Goal: Task Accomplishment & Management: Use online tool/utility

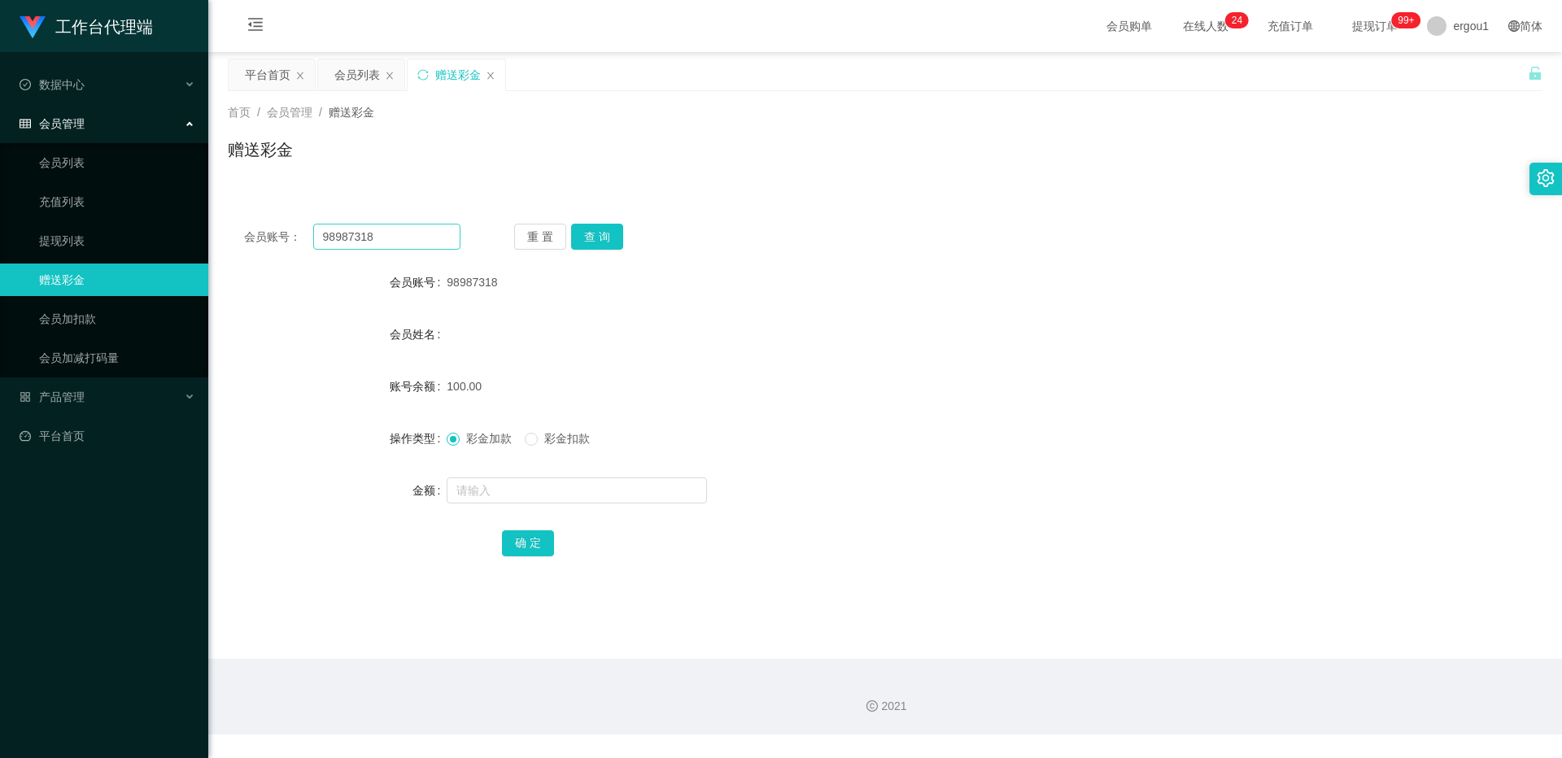
click at [391, 244] on input "98987318" at bounding box center [386, 237] width 147 height 26
click at [393, 244] on input "98987318" at bounding box center [386, 237] width 147 height 26
type input "Roy1424"
click at [607, 234] on button "查 询" at bounding box center [597, 237] width 52 height 26
drag, startPoint x: 476, startPoint y: 487, endPoint x: 487, endPoint y: 496, distance: 14.4
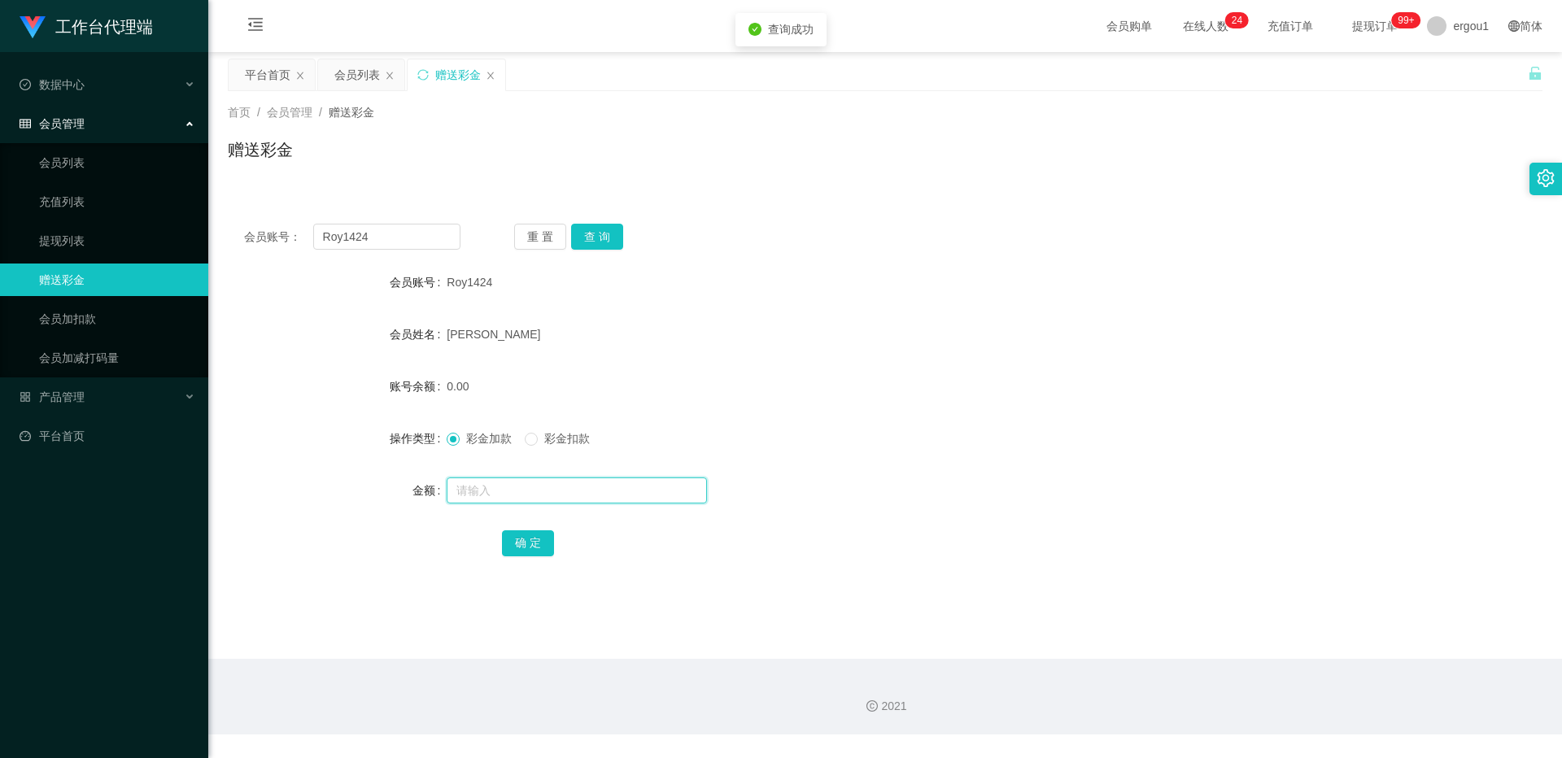
click at [475, 487] on input "text" at bounding box center [577, 491] width 260 height 26
type input "100"
click at [528, 541] on button "确 定" at bounding box center [528, 544] width 52 height 26
click at [352, 231] on input "Roy1424" at bounding box center [386, 237] width 147 height 26
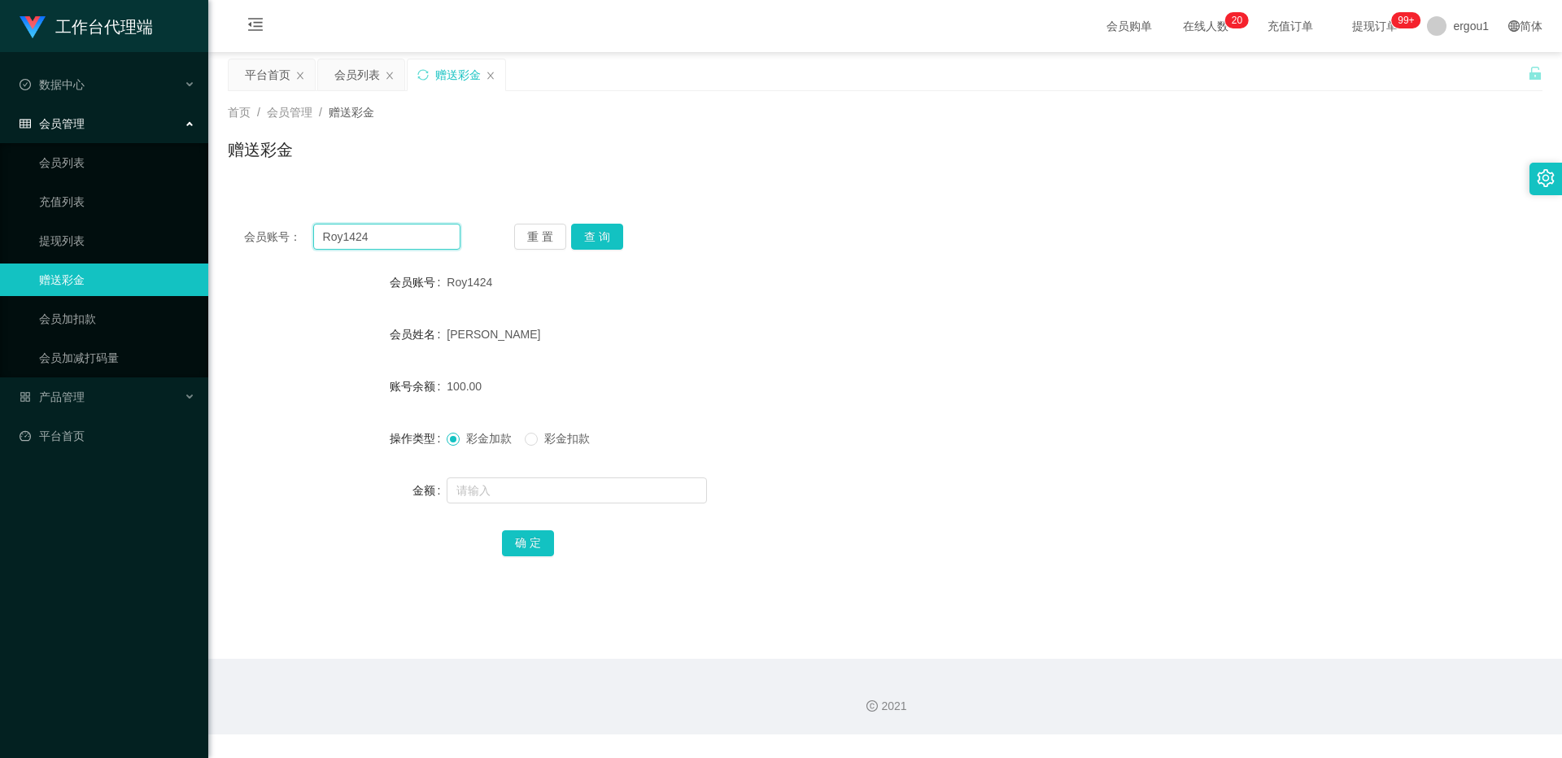
paste input "si4ng123"
type input "si4ng123"
click at [608, 245] on button "查 询" at bounding box center [597, 237] width 52 height 26
click at [486, 485] on input "text" at bounding box center [577, 491] width 260 height 26
type input "100"
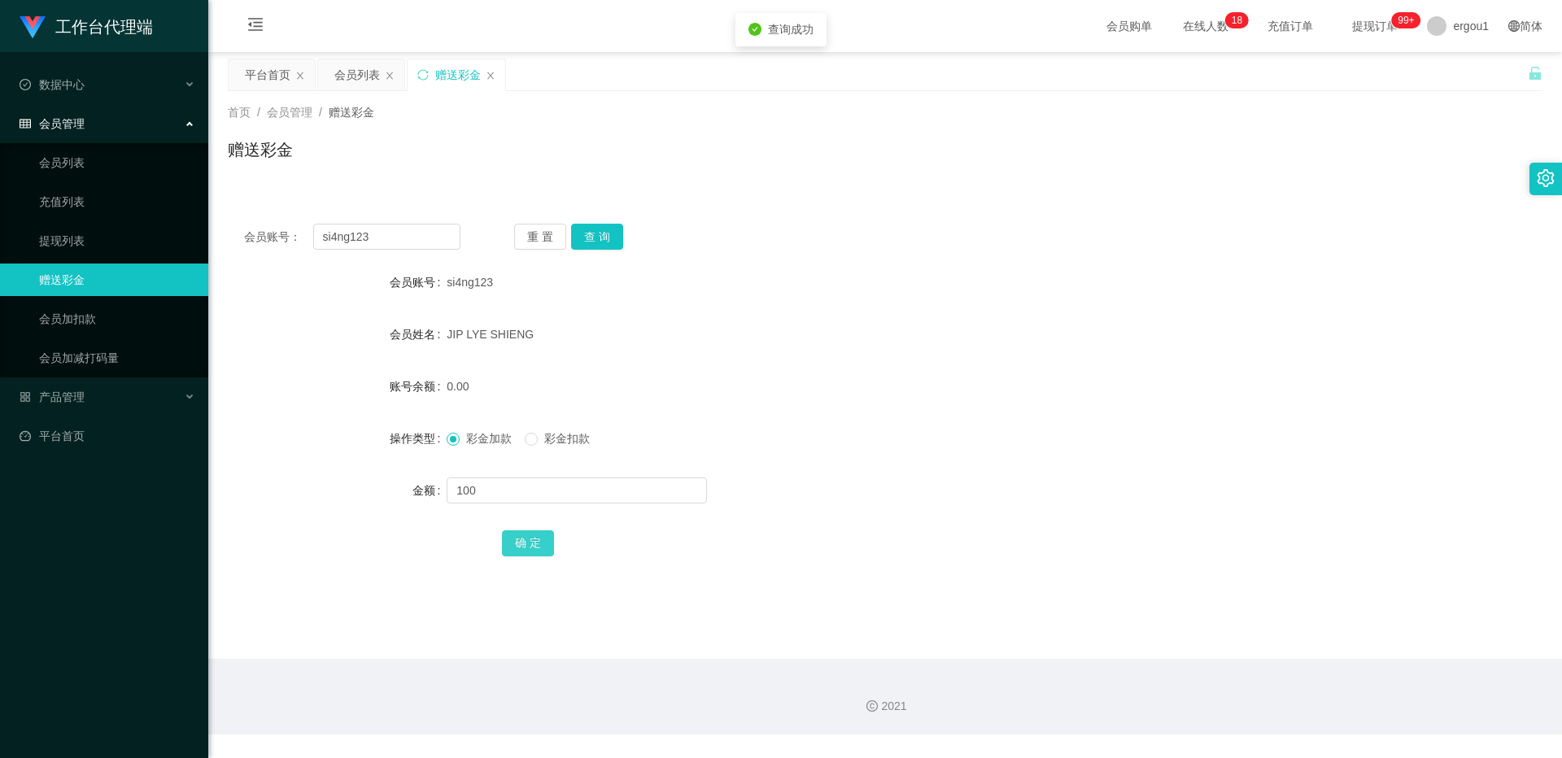
click at [526, 537] on button "确 定" at bounding box center [528, 544] width 52 height 26
click at [356, 238] on input "si4ng123" at bounding box center [386, 237] width 147 height 26
click at [612, 238] on button "查 询" at bounding box center [597, 237] width 52 height 26
